Goal: Task Accomplishment & Management: Complete application form

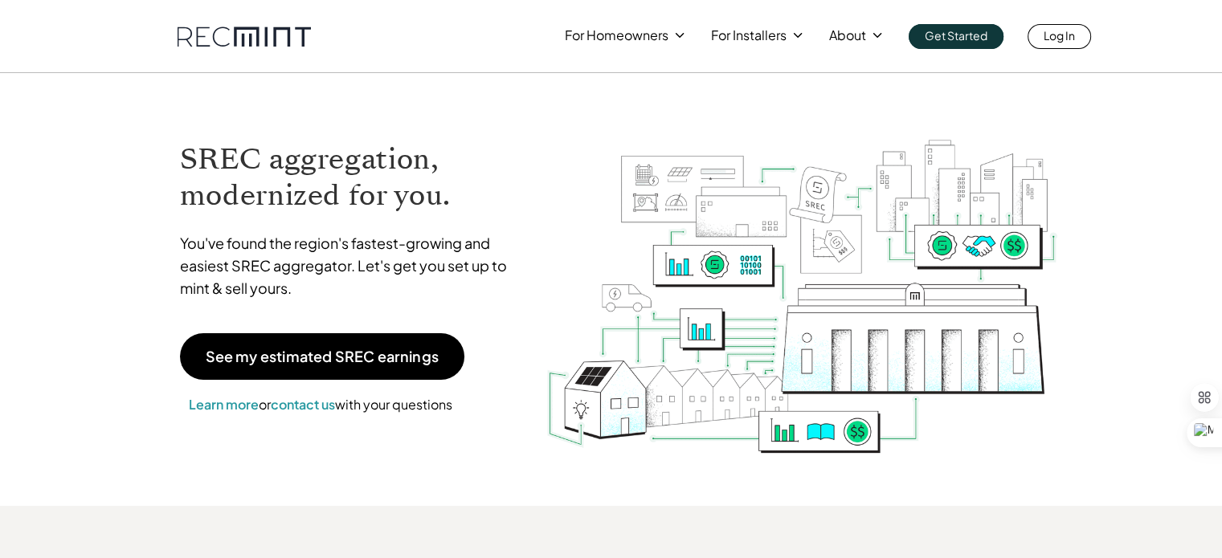
click at [1027, 39] on div "Log In" at bounding box center [1058, 36] width 63 height 25
click at [1035, 38] on link "Log In" at bounding box center [1058, 36] width 63 height 25
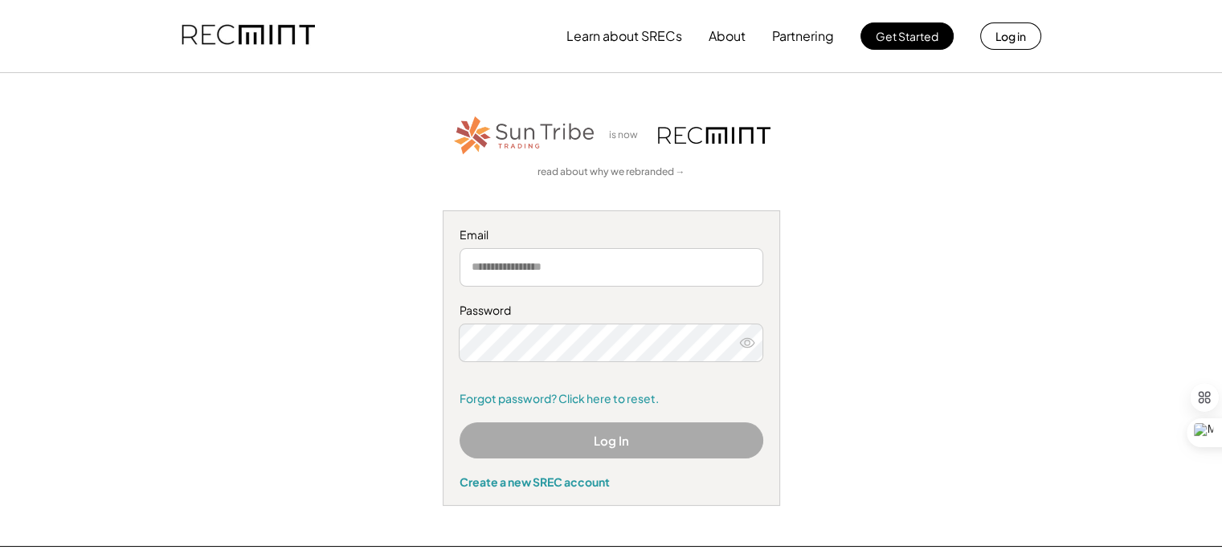
click at [601, 473] on div "Log In Create a new SREC account" at bounding box center [611, 455] width 304 height 67
click at [593, 488] on div "Create a new SREC account" at bounding box center [611, 482] width 304 height 14
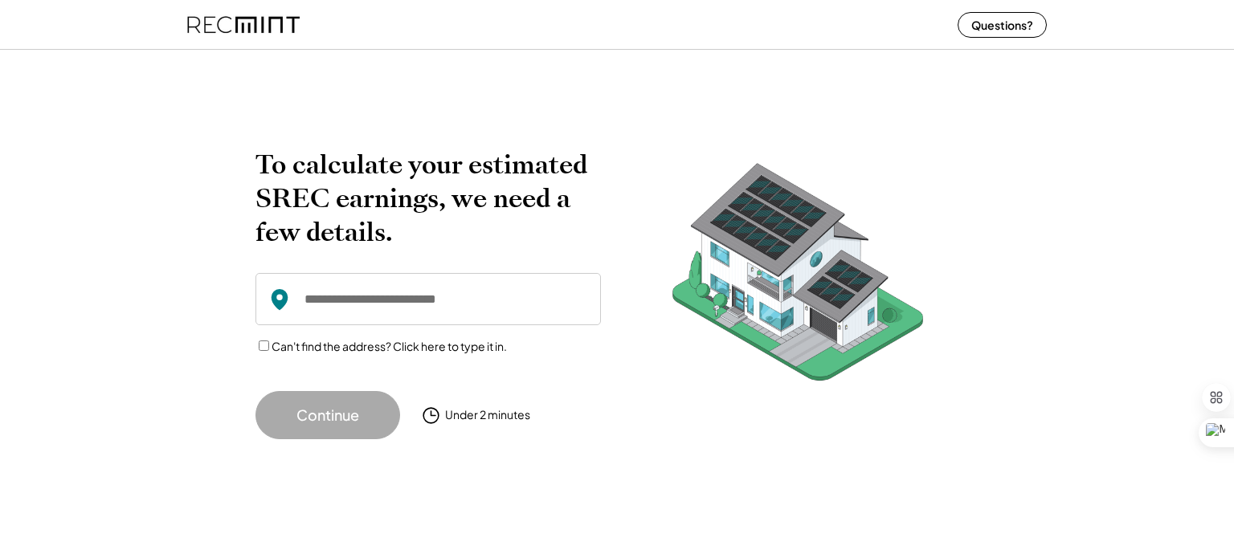
click at [271, 14] on img at bounding box center [243, 24] width 112 height 43
click at [273, 20] on img at bounding box center [243, 24] width 112 height 43
